Goal: Information Seeking & Learning: Learn about a topic

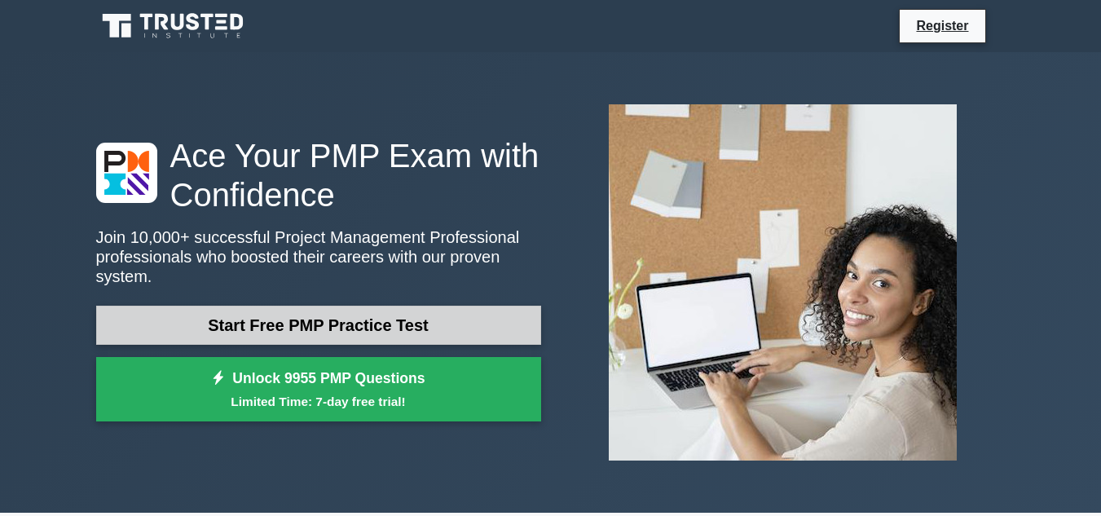
click at [333, 310] on link "Start Free PMP Practice Test" at bounding box center [318, 324] width 445 height 39
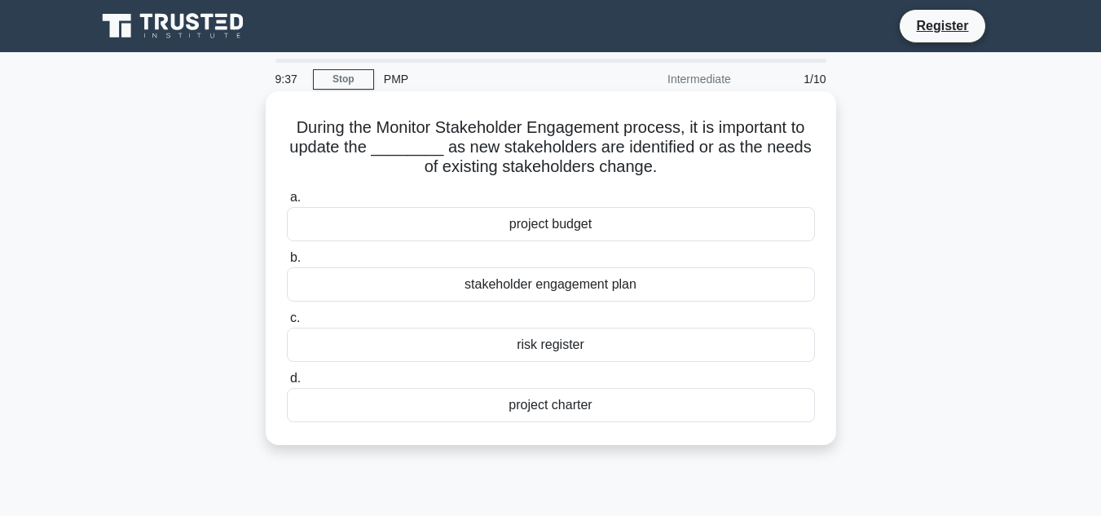
click at [567, 283] on div "stakeholder engagement plan" at bounding box center [551, 284] width 528 height 34
click at [287, 263] on input "b. stakeholder engagement plan" at bounding box center [287, 258] width 0 height 11
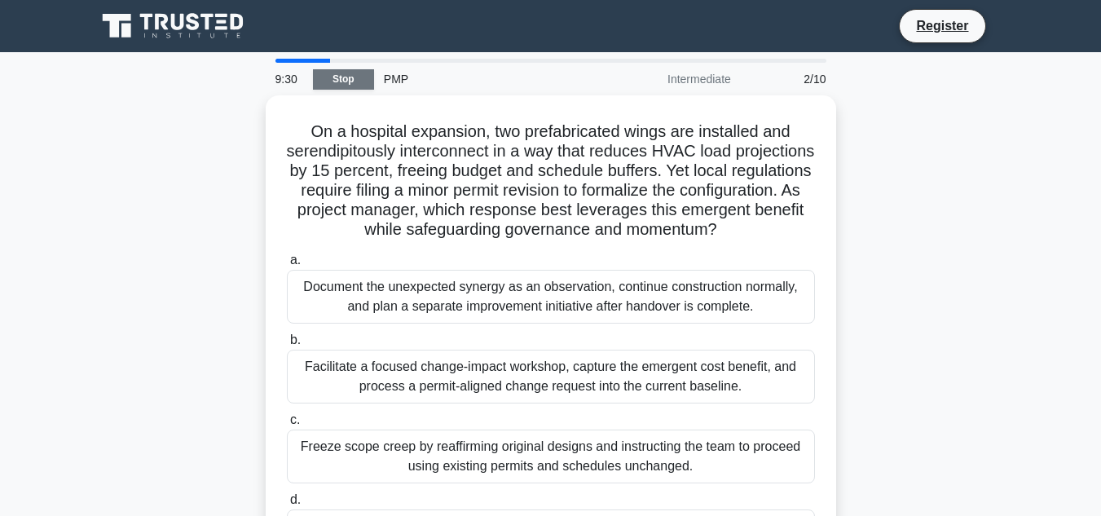
click at [345, 80] on link "Stop" at bounding box center [343, 79] width 61 height 20
